Goal: Information Seeking & Learning: Learn about a topic

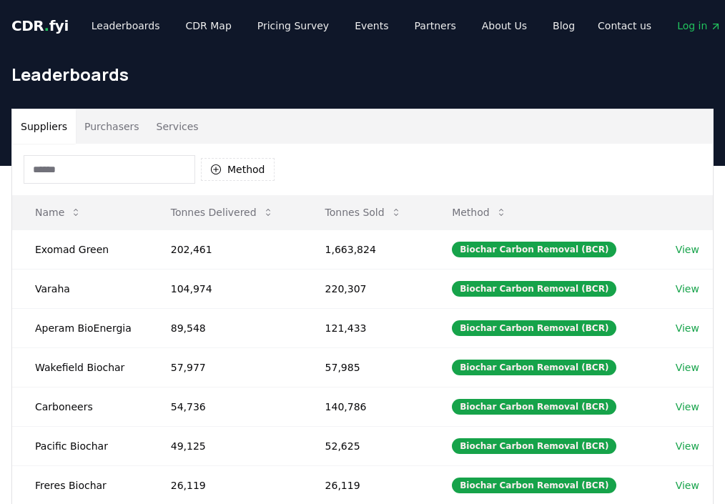
click at [107, 172] on input at bounding box center [110, 169] width 172 height 29
click at [114, 124] on button "Purchasers" at bounding box center [112, 126] width 72 height 34
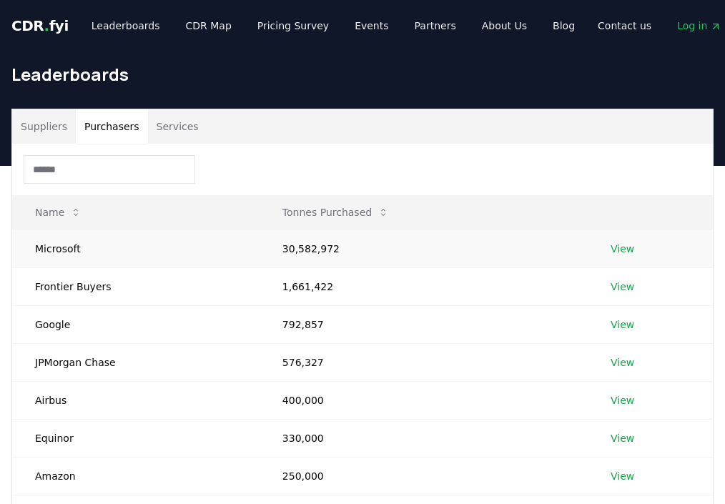
click at [242, 247] on td "Microsoft" at bounding box center [135, 249] width 247 height 38
click at [297, 333] on td "792,857" at bounding box center [424, 324] width 328 height 38
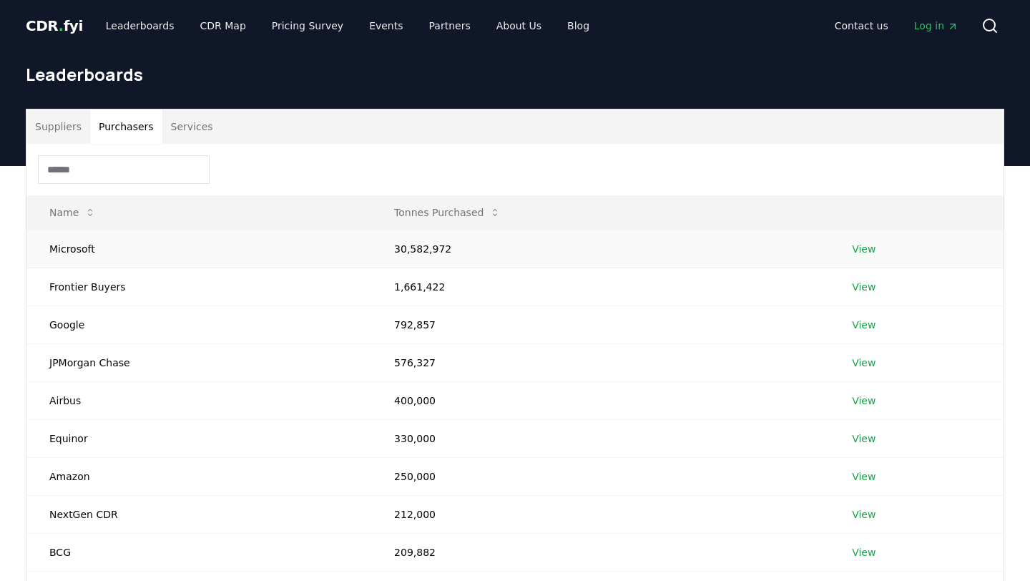
click at [526, 259] on td "30,582,972" at bounding box center [600, 249] width 458 height 38
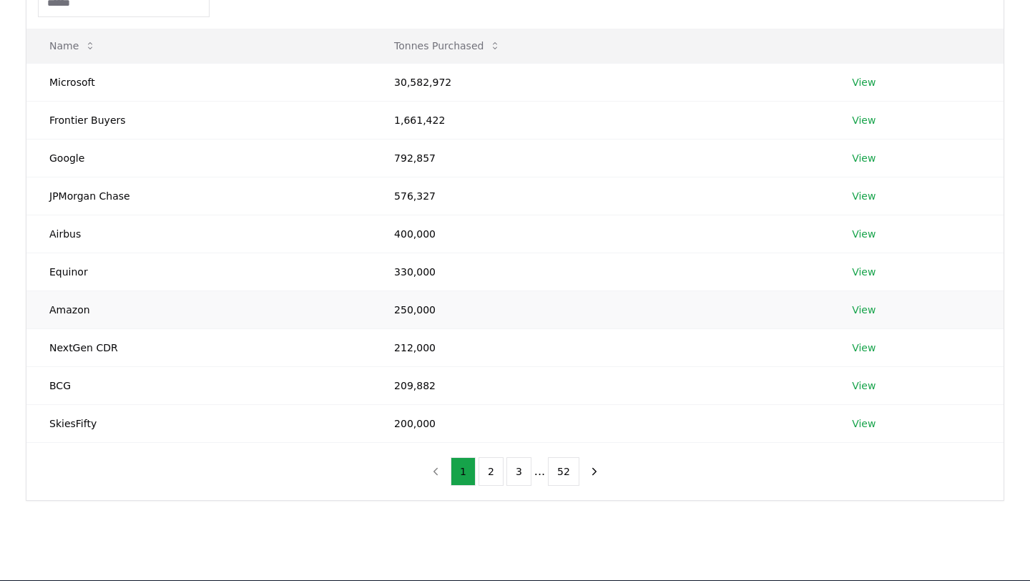
scroll to position [167, 0]
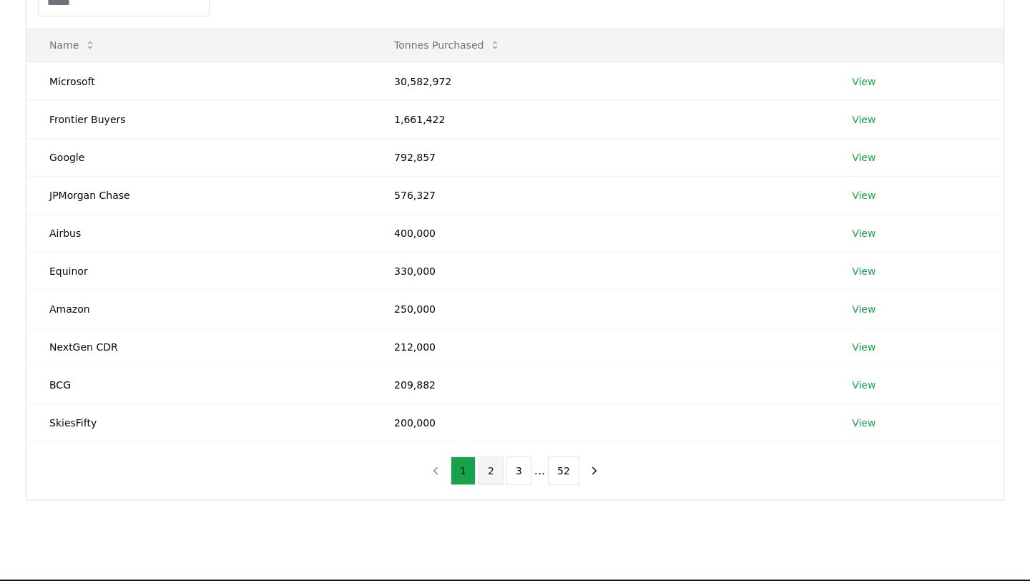
click at [491, 466] on button "2" at bounding box center [490, 470] width 25 height 29
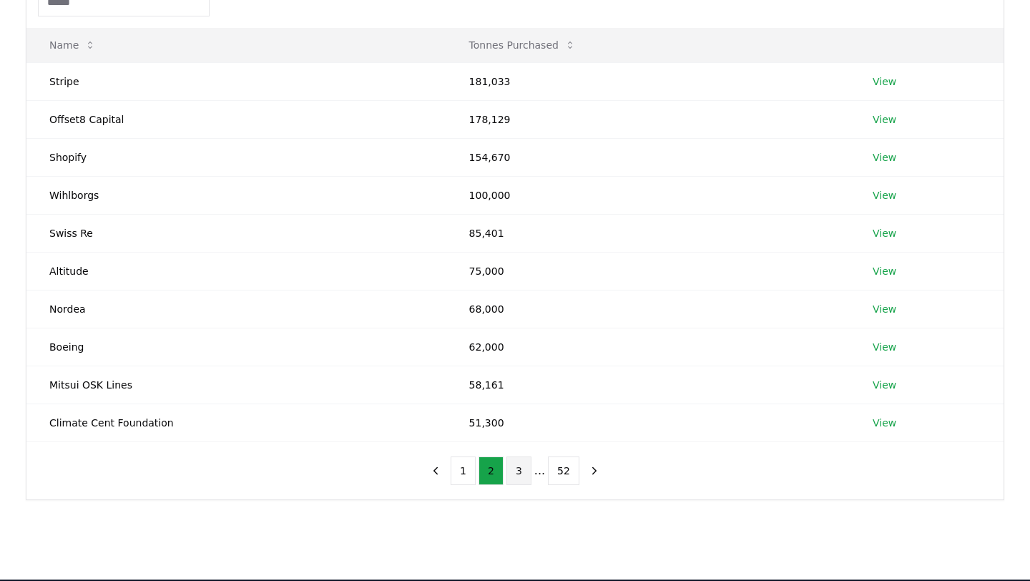
click at [519, 476] on button "3" at bounding box center [518, 470] width 25 height 29
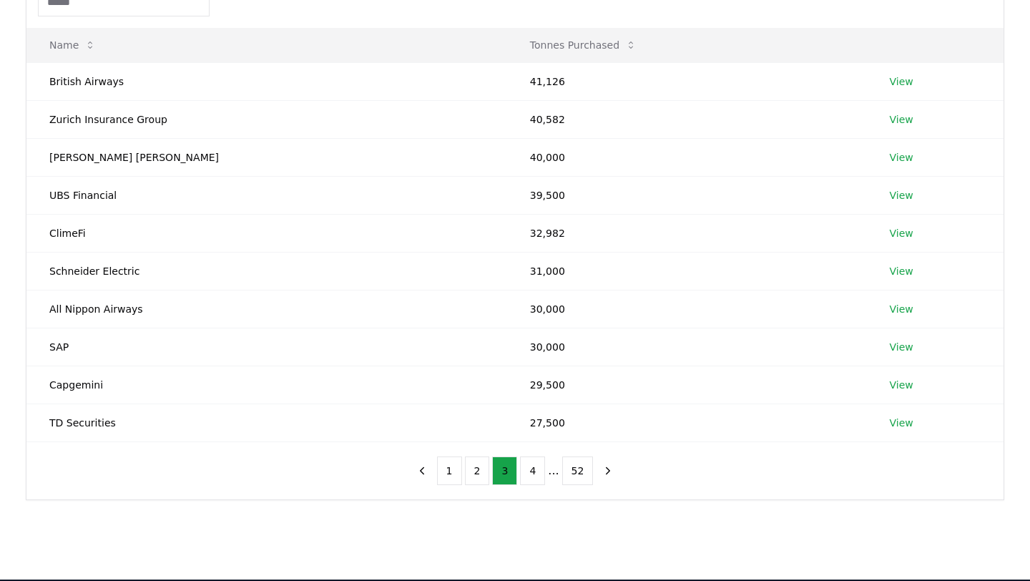
scroll to position [0, 0]
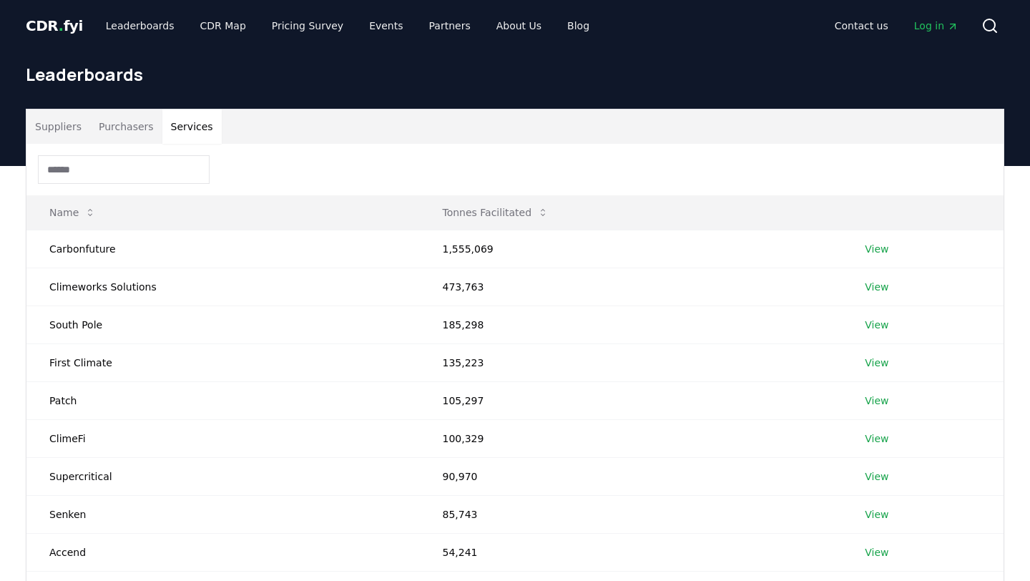
click at [182, 124] on button "Services" at bounding box center [191, 126] width 59 height 34
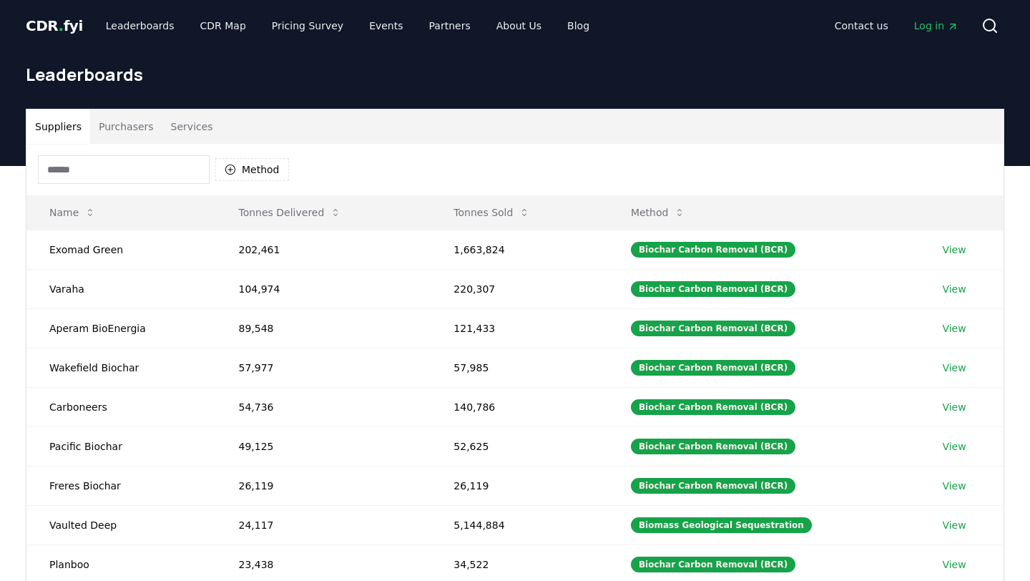
click at [60, 128] on button "Suppliers" at bounding box center [58, 126] width 64 height 34
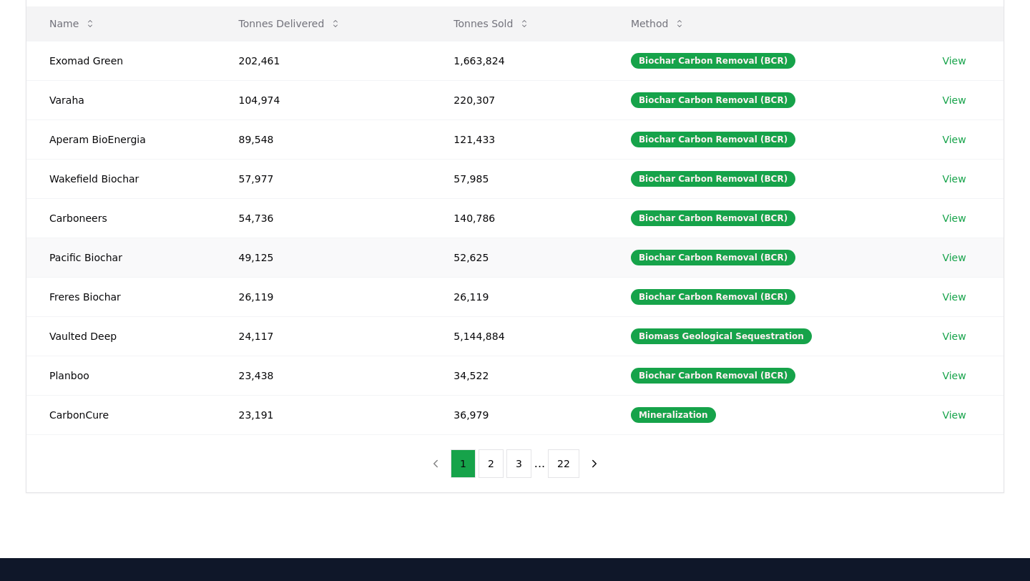
scroll to position [191, 0]
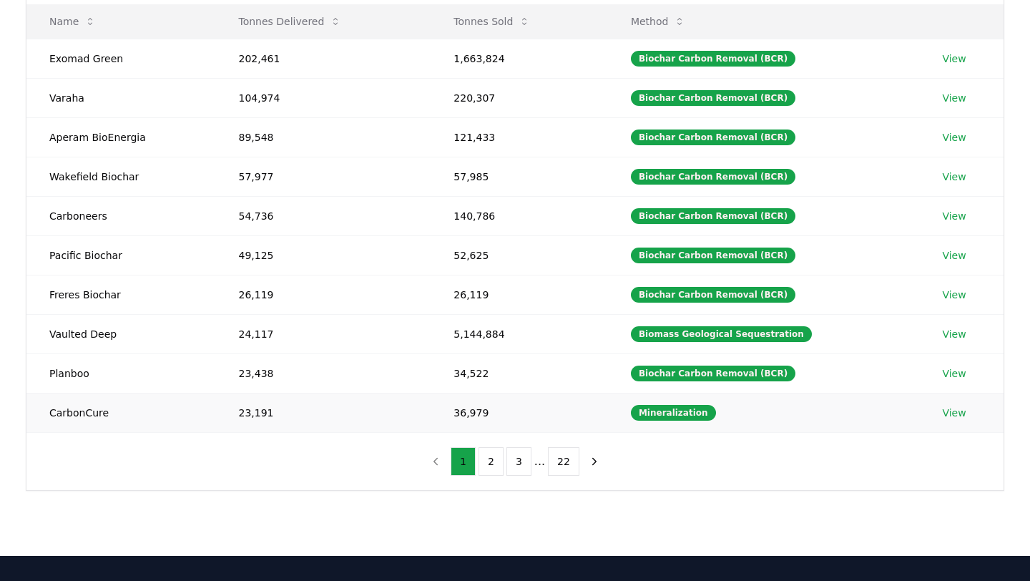
click at [725, 413] on link "View" at bounding box center [954, 413] width 24 height 14
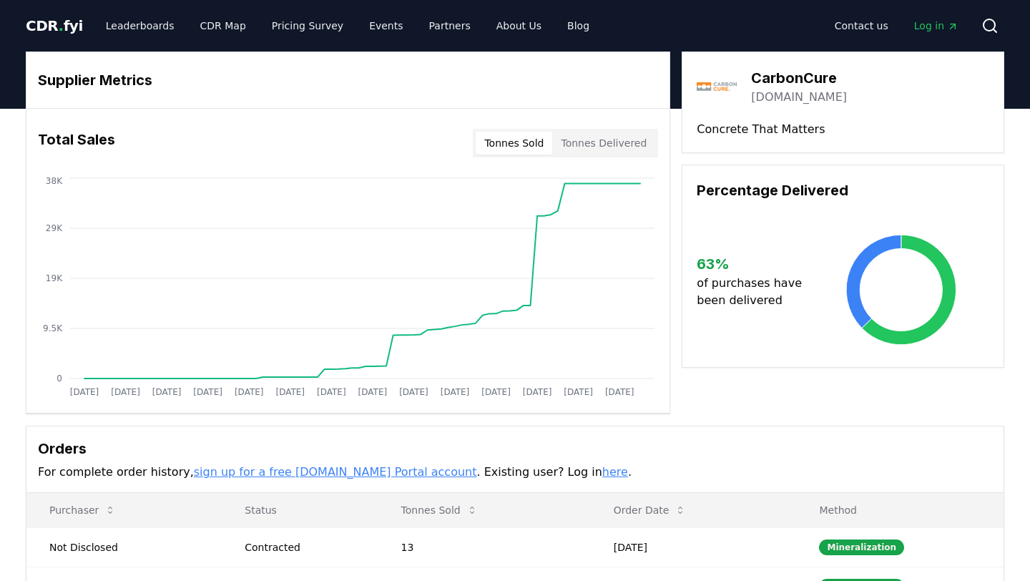
click at [526, 142] on button "Tonnes Sold" at bounding box center [514, 143] width 77 height 23
click at [598, 152] on button "Tonnes Delivered" at bounding box center [603, 143] width 103 height 23
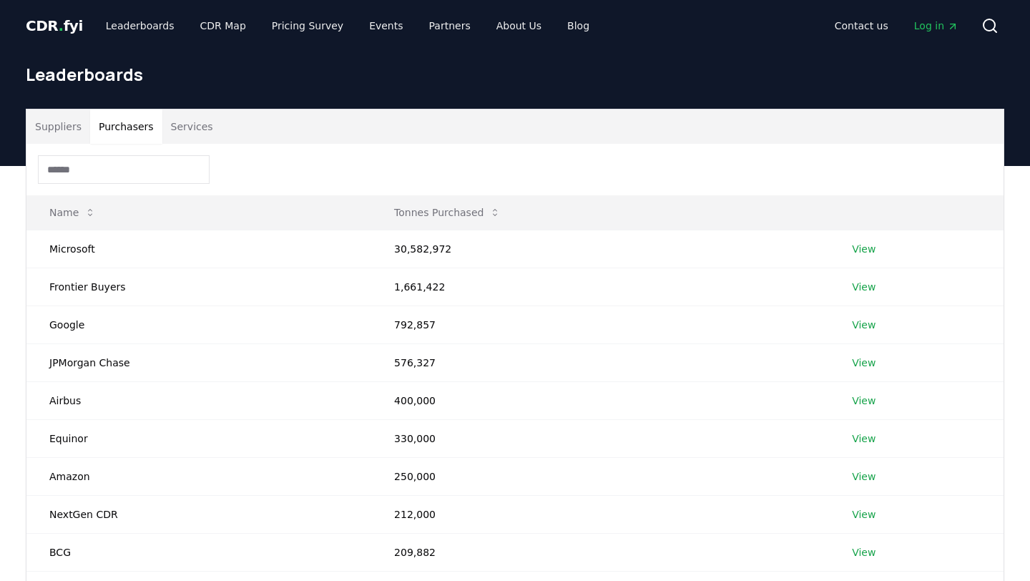
click at [113, 124] on button "Purchasers" at bounding box center [126, 126] width 72 height 34
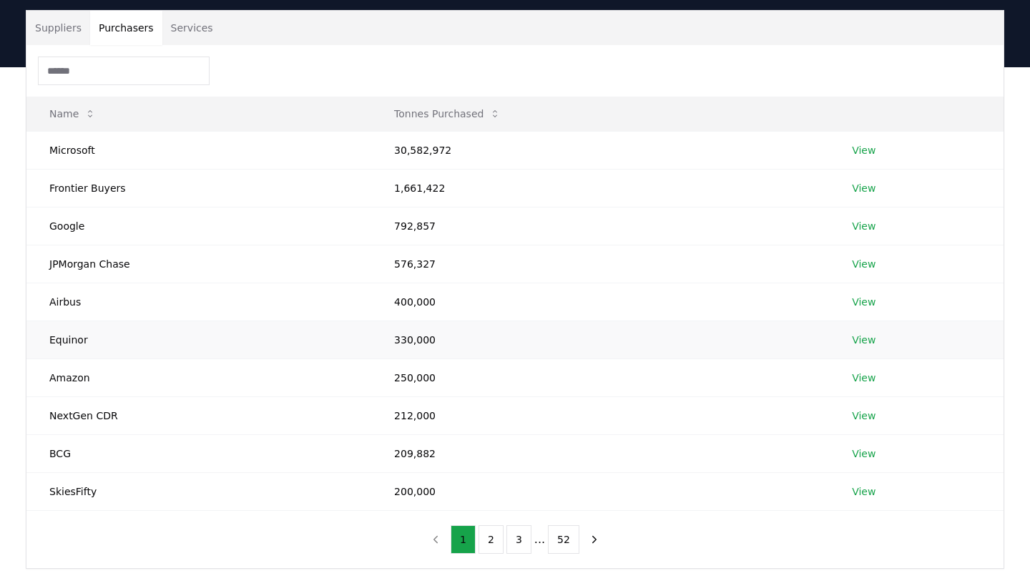
scroll to position [135, 0]
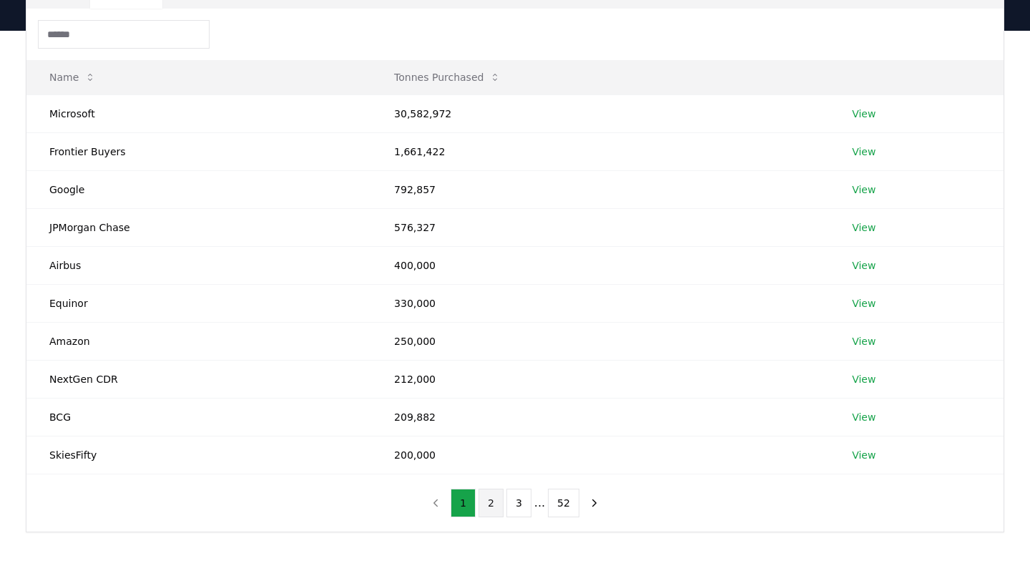
click at [482, 496] on button "2" at bounding box center [490, 502] width 25 height 29
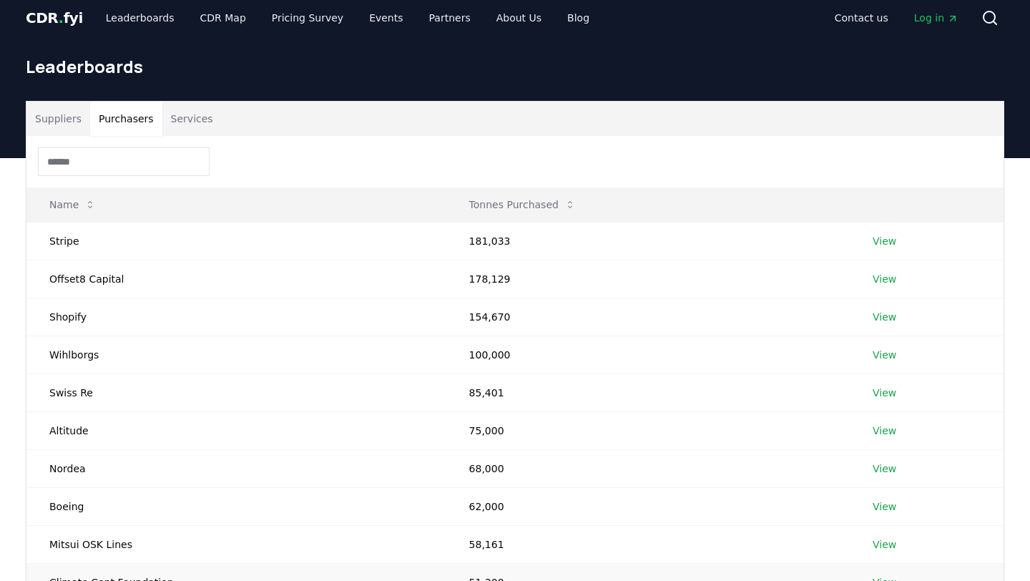
scroll to position [97, 0]
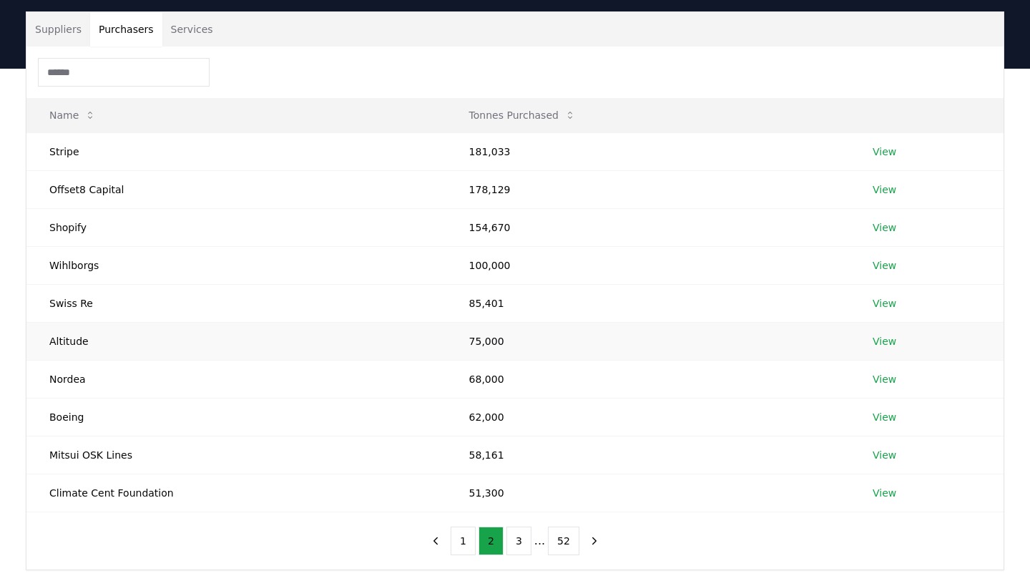
click at [203, 349] on td "Altitude" at bounding box center [236, 341] width 420 height 38
click at [880, 338] on link "View" at bounding box center [885, 341] width 24 height 14
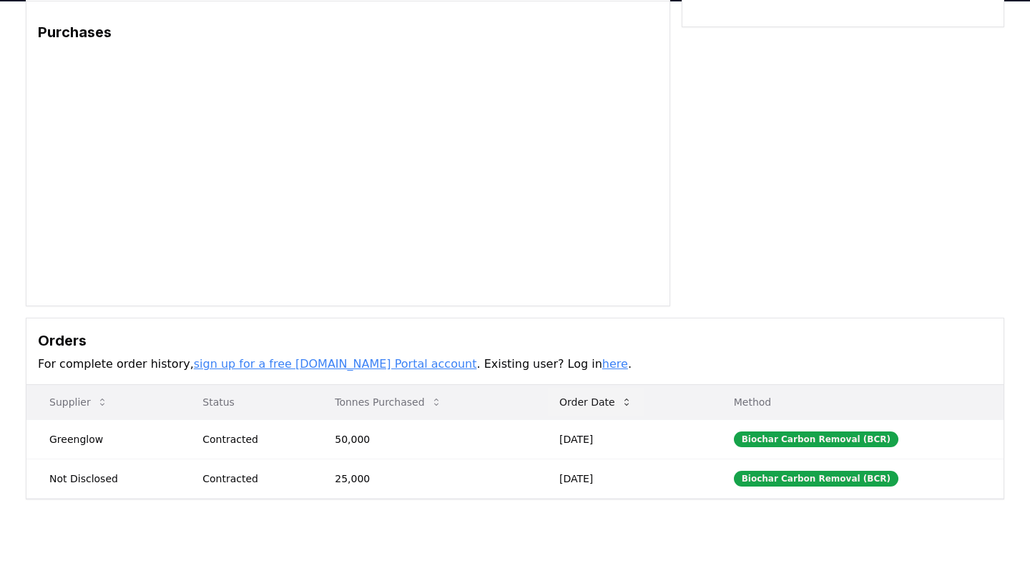
scroll to position [109, 0]
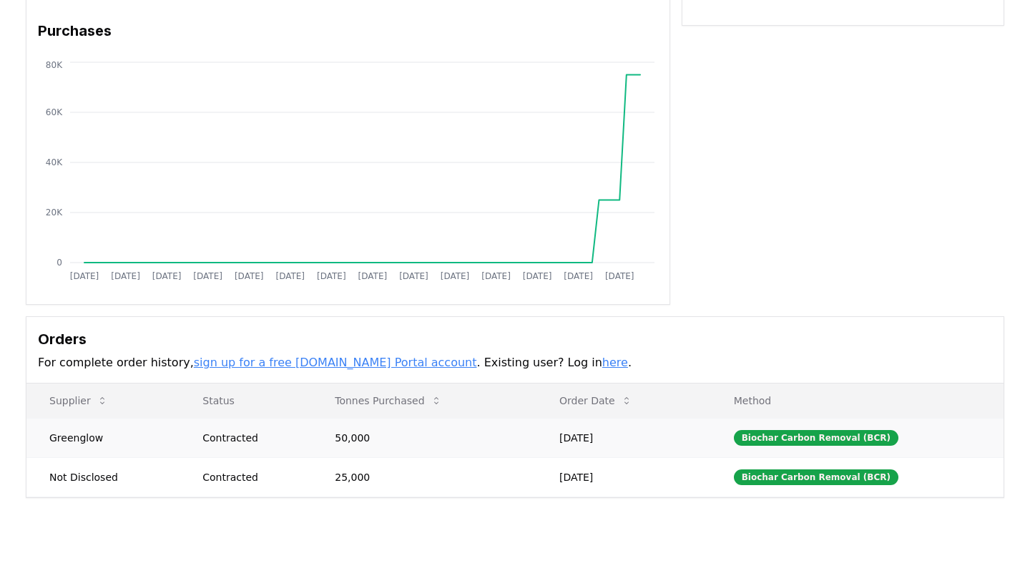
click at [87, 438] on td "Greenglow" at bounding box center [102, 437] width 153 height 39
click at [71, 483] on td "Not Disclosed" at bounding box center [102, 476] width 153 height 39
click at [84, 482] on td "Not Disclosed" at bounding box center [102, 476] width 153 height 39
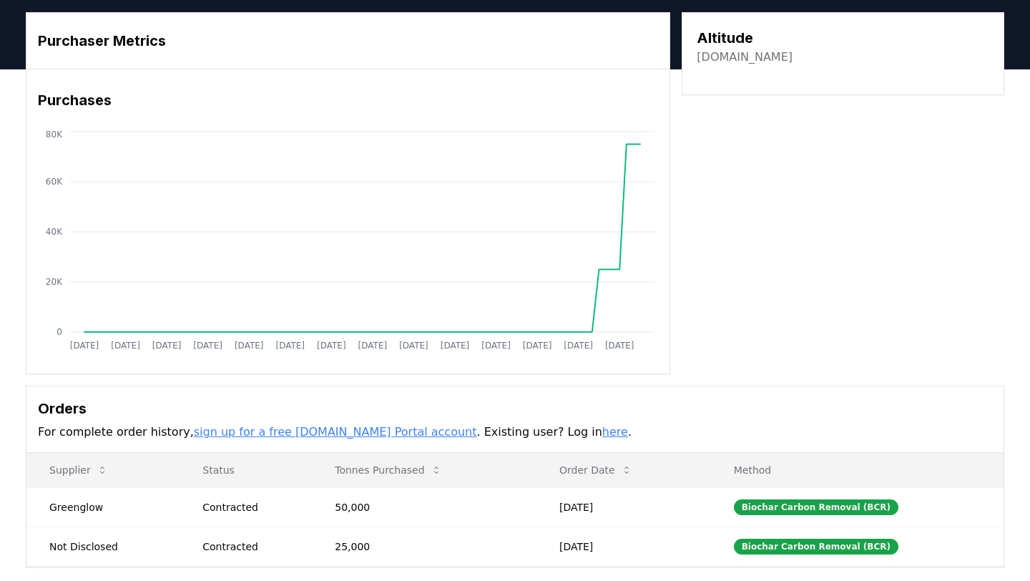
scroll to position [41, 0]
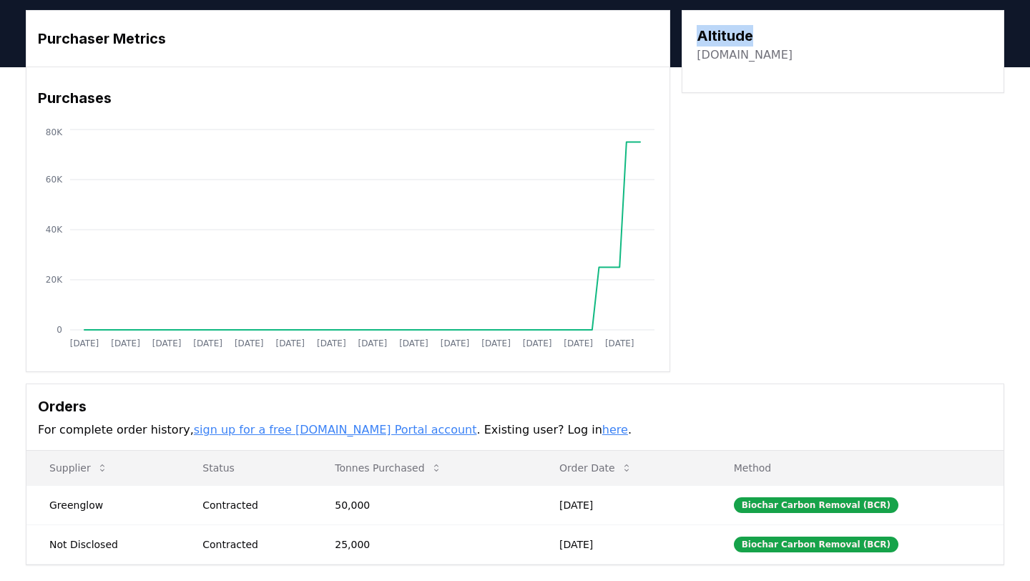
drag, startPoint x: 760, startPoint y: 34, endPoint x: 684, endPoint y: 34, distance: 75.1
click at [684, 34] on div "Altitude altitudecarbon.com" at bounding box center [843, 51] width 323 height 83
click at [739, 62] on link "altitudecarbon.com" at bounding box center [745, 54] width 96 height 17
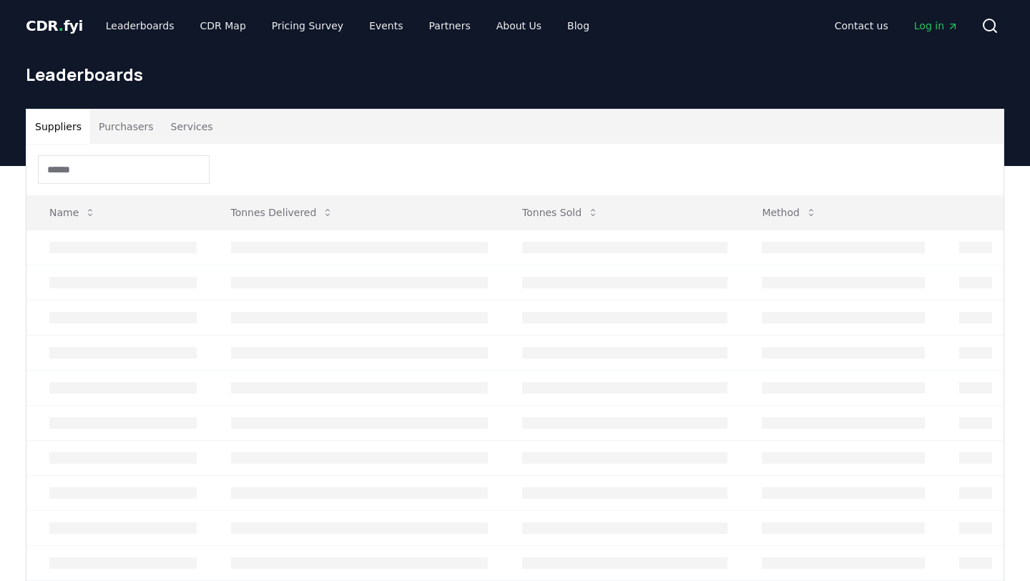
scroll to position [97, 0]
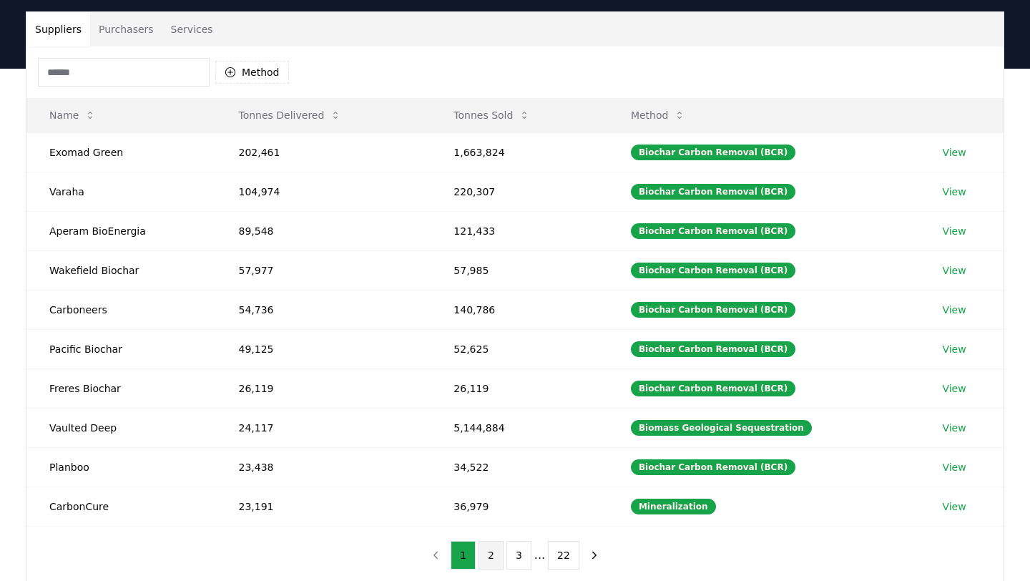
click at [490, 563] on button "2" at bounding box center [490, 555] width 25 height 29
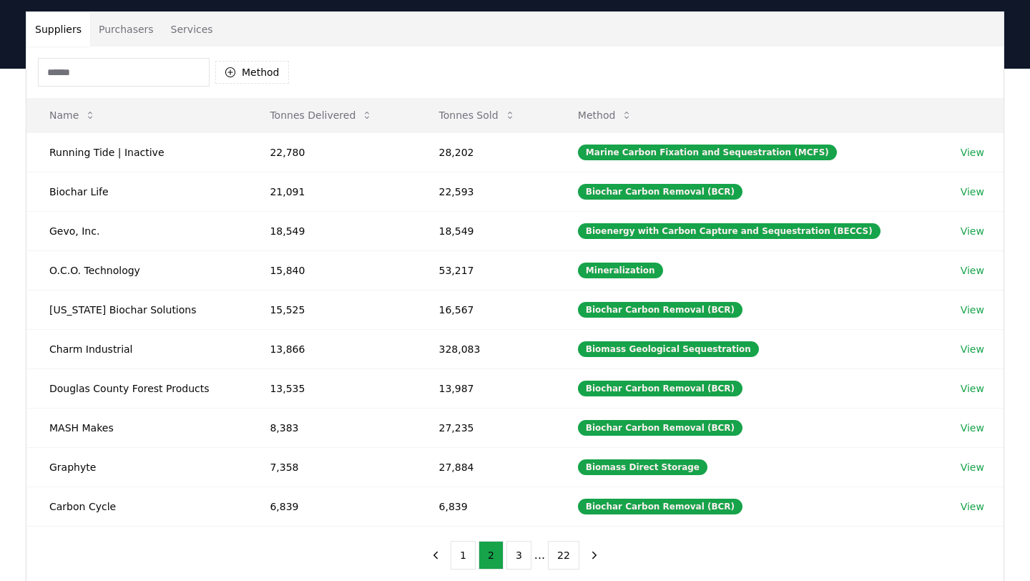
click at [130, 22] on button "Purchasers" at bounding box center [126, 29] width 72 height 34
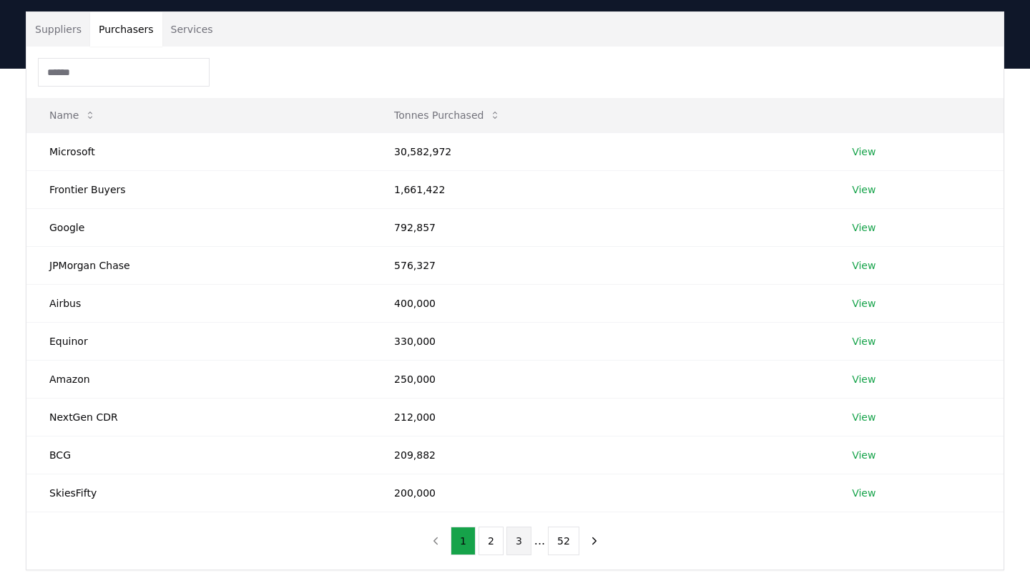
click at [519, 539] on button "3" at bounding box center [518, 540] width 25 height 29
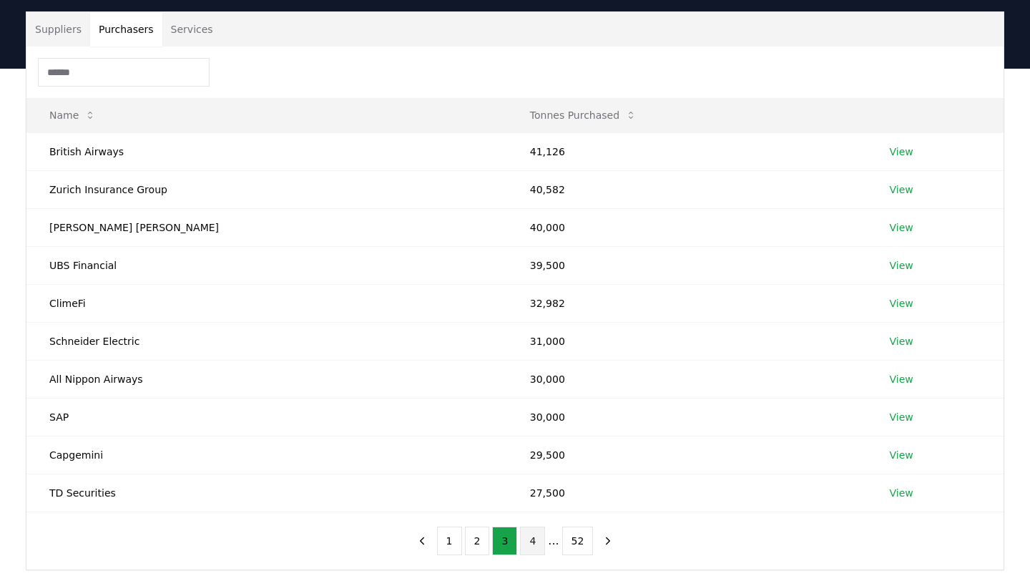
click at [533, 540] on button "4" at bounding box center [532, 540] width 25 height 29
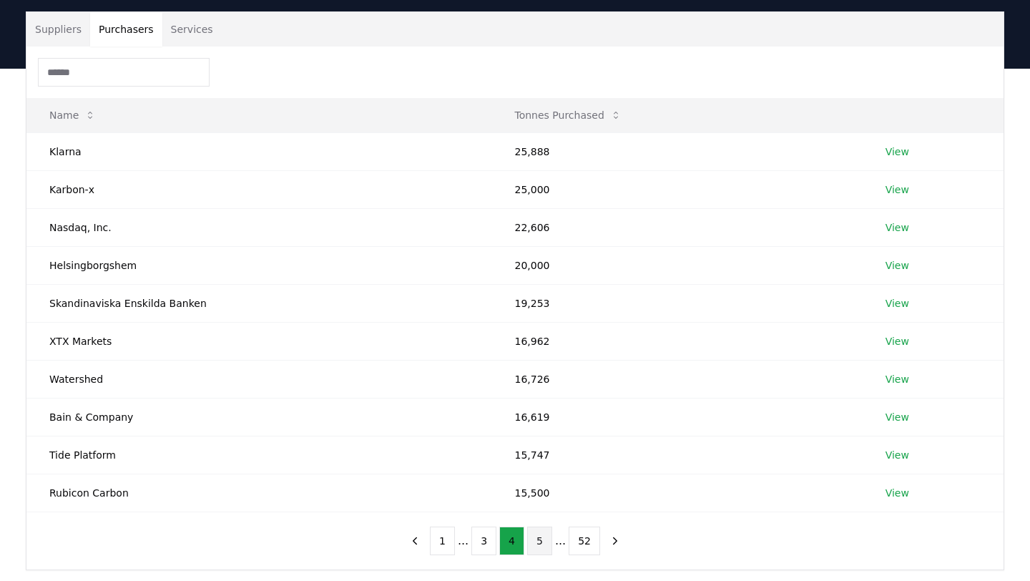
click at [541, 544] on button "5" at bounding box center [539, 540] width 25 height 29
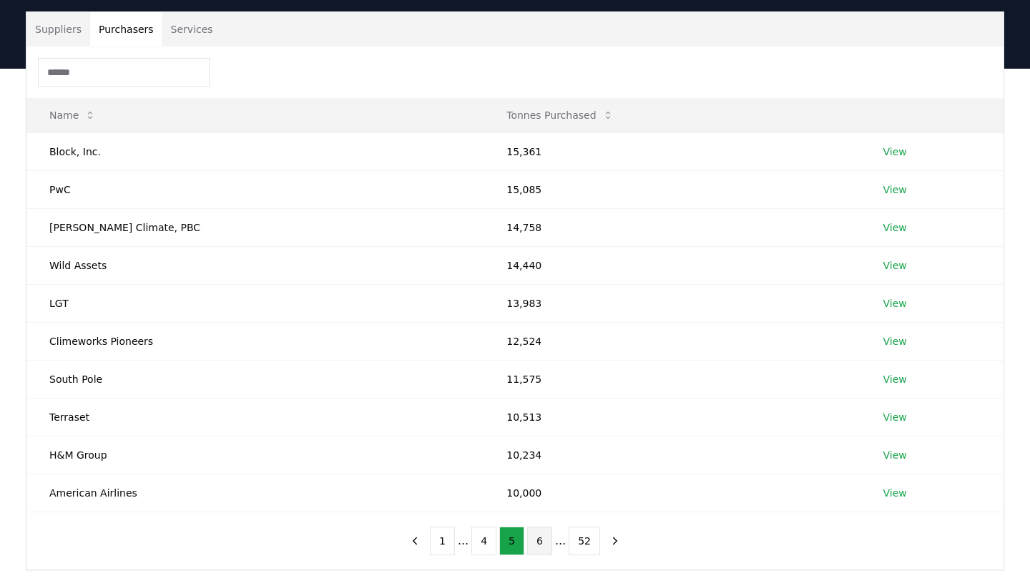
click at [541, 540] on button "6" at bounding box center [539, 540] width 25 height 29
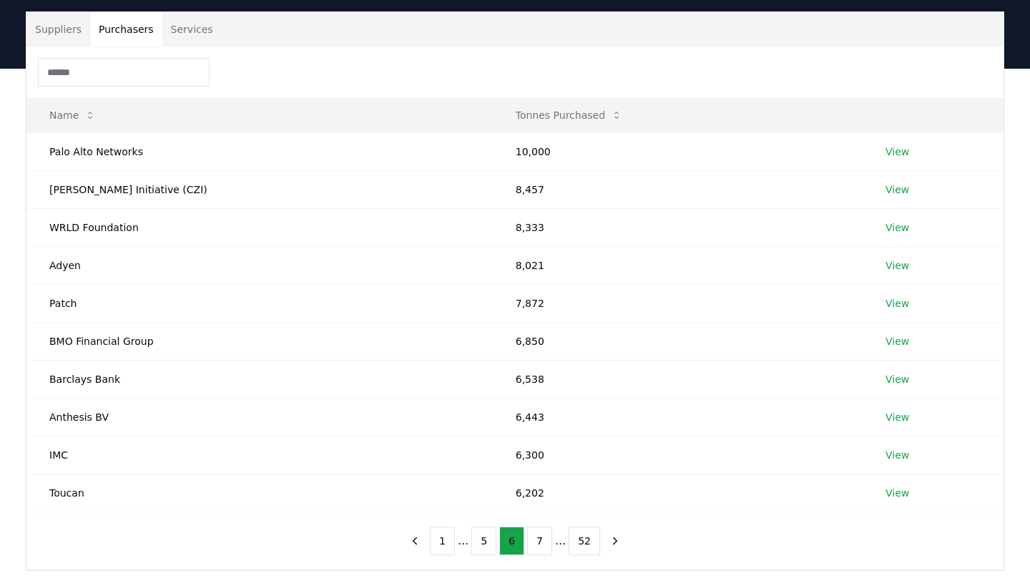
click at [541, 540] on button "7" at bounding box center [539, 540] width 25 height 29
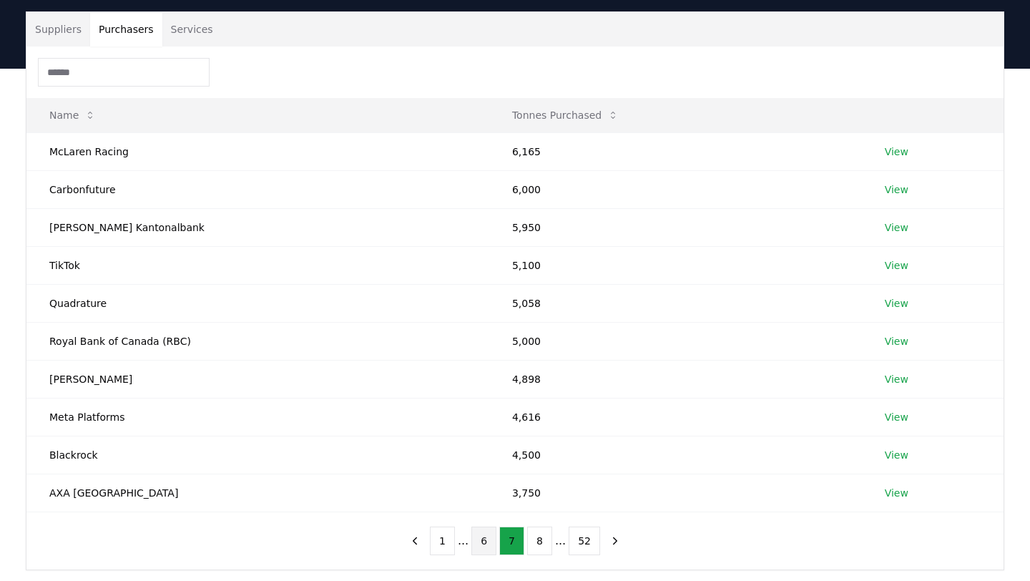
click at [541, 540] on button "8" at bounding box center [539, 540] width 25 height 29
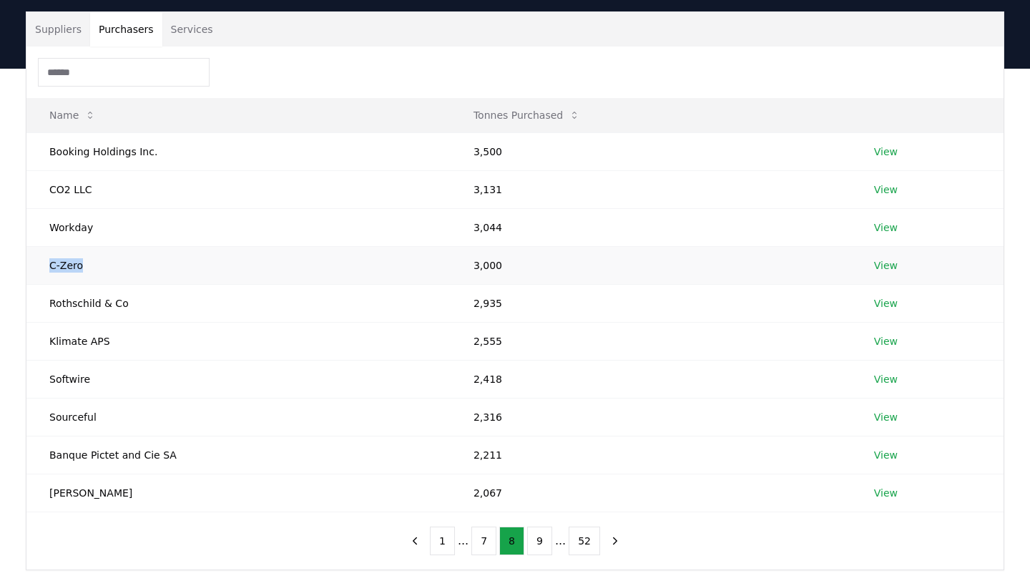
drag, startPoint x: 93, startPoint y: 269, endPoint x: 34, endPoint y: 268, distance: 58.7
click at [34, 268] on td "C-Zero" at bounding box center [238, 265] width 424 height 38
copy td "C-Zero"
click at [147, 298] on td "Rothschild & Co" at bounding box center [238, 303] width 424 height 38
click at [117, 339] on td "Klimate APS" at bounding box center [238, 341] width 424 height 38
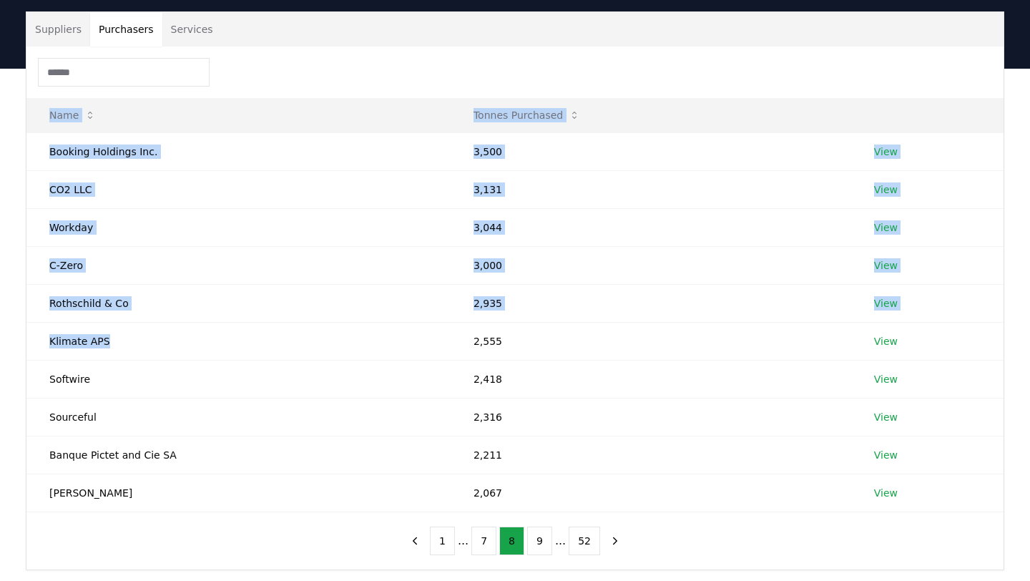
drag, startPoint x: 117, startPoint y: 339, endPoint x: 8, endPoint y: 345, distance: 109.6
click at [8, 345] on div "Suppliers Purchasers Services Name Tonnes Purchased Booking Holdings Inc. 3,500…" at bounding box center [515, 348] width 1030 height 559
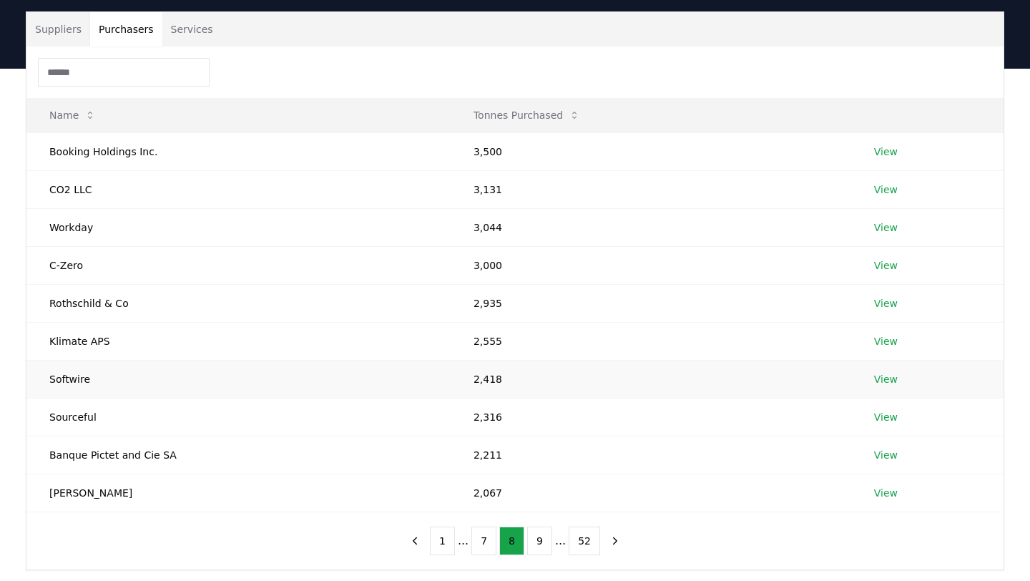
click at [100, 380] on td "Softwire" at bounding box center [238, 379] width 424 height 38
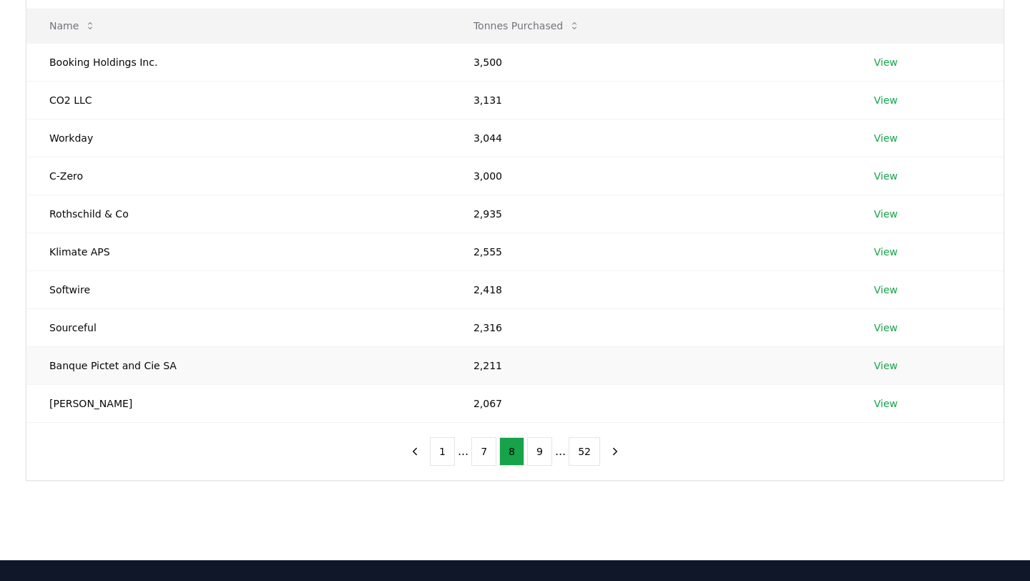
scroll to position [197, 0]
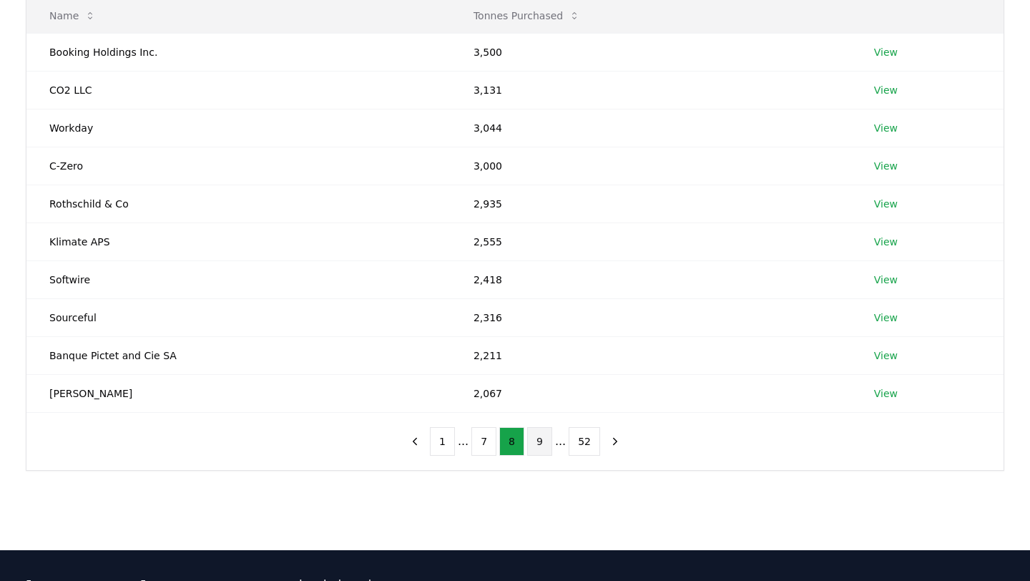
click at [531, 443] on button "9" at bounding box center [539, 441] width 25 height 29
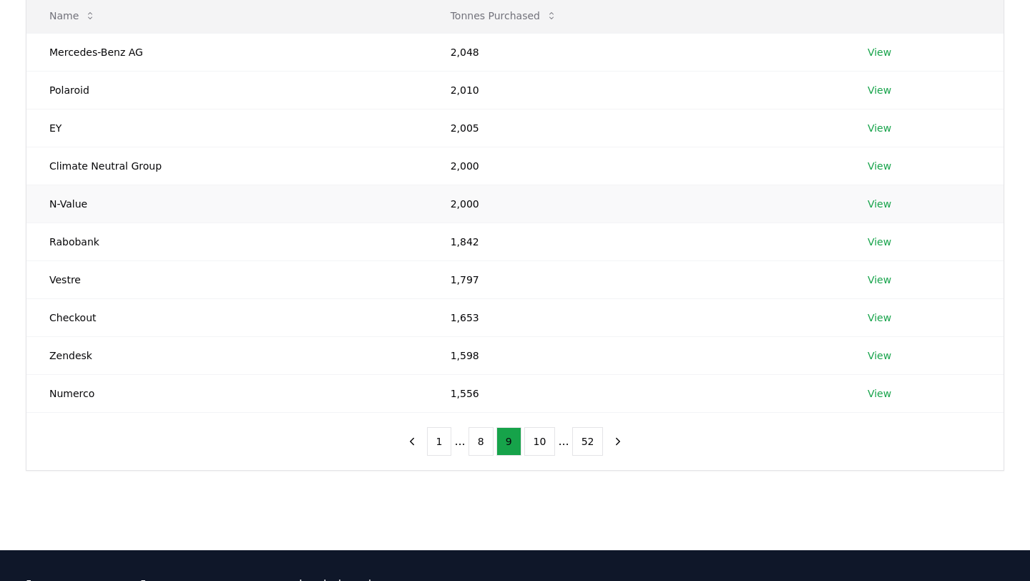
scroll to position [0, 0]
